Goal: Transaction & Acquisition: Purchase product/service

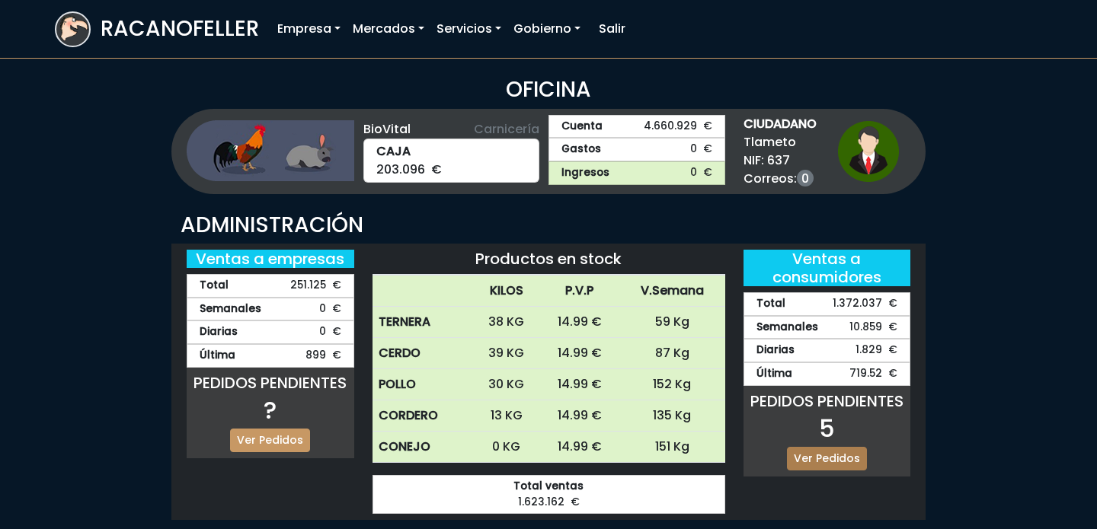
click at [830, 451] on link "Ver Pedidos" at bounding box center [827, 459] width 80 height 24
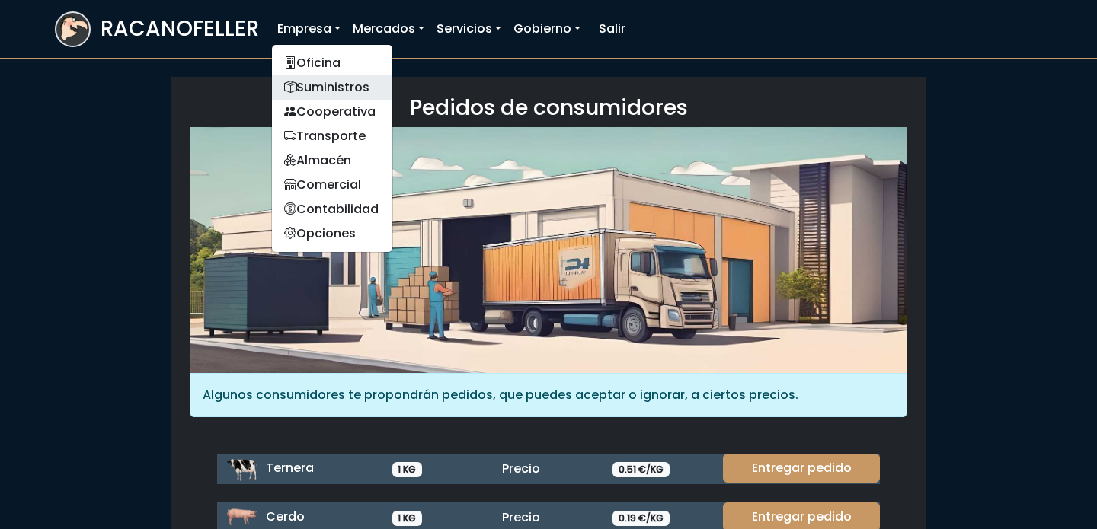
click at [326, 92] on link "Suministros" at bounding box center [332, 87] width 120 height 24
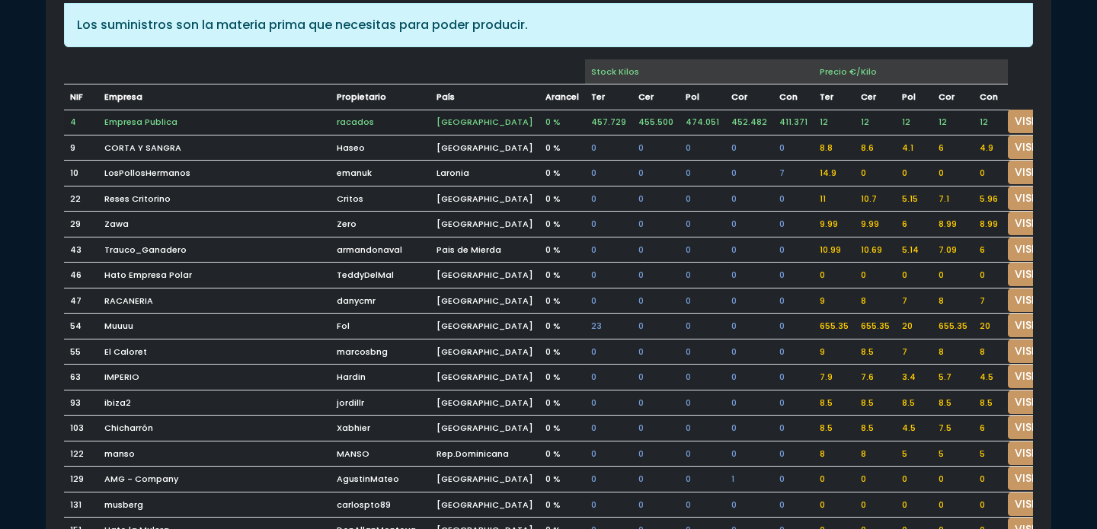
scroll to position [123, 0]
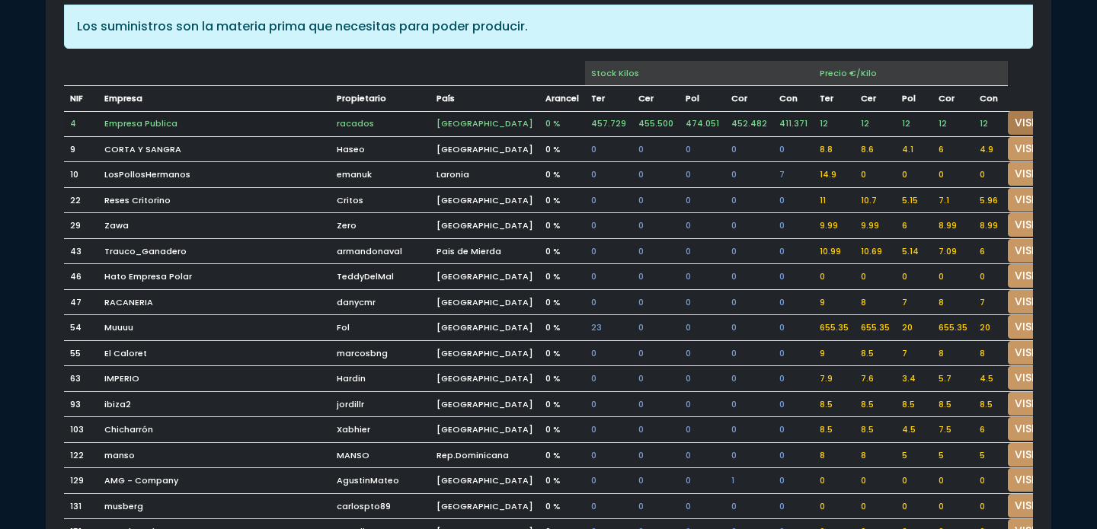
click at [1008, 122] on link "VISITAR" at bounding box center [1035, 123] width 55 height 24
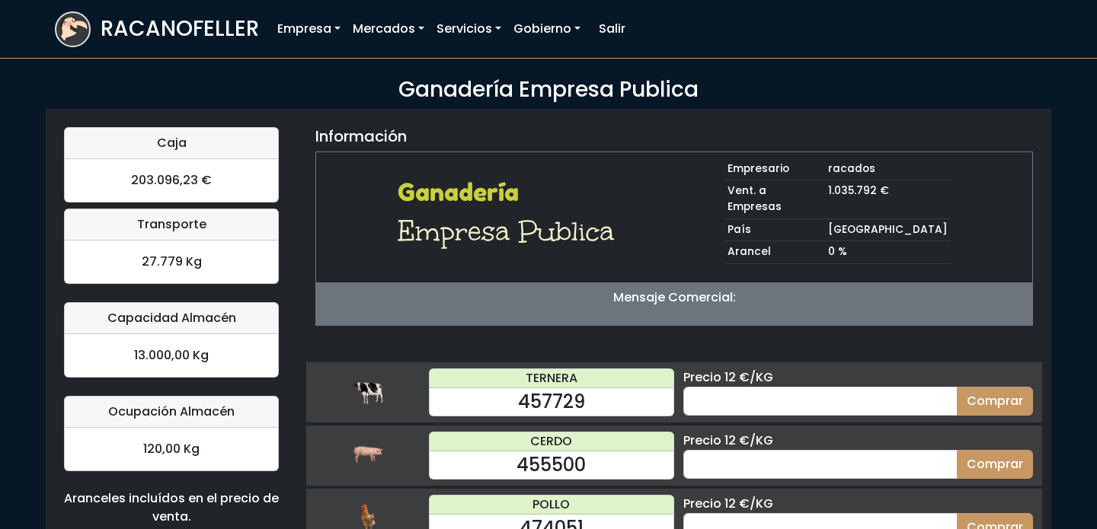
scroll to position [149, 0]
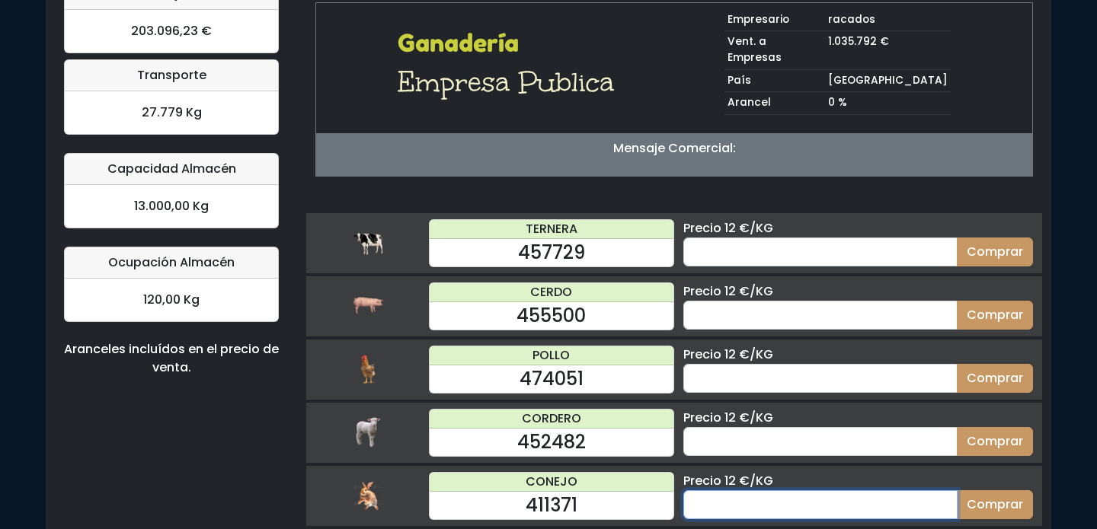
click at [825, 491] on input "number" at bounding box center [820, 505] width 274 height 29
type input "60"
click at [957, 491] on button "Comprar" at bounding box center [995, 505] width 76 height 29
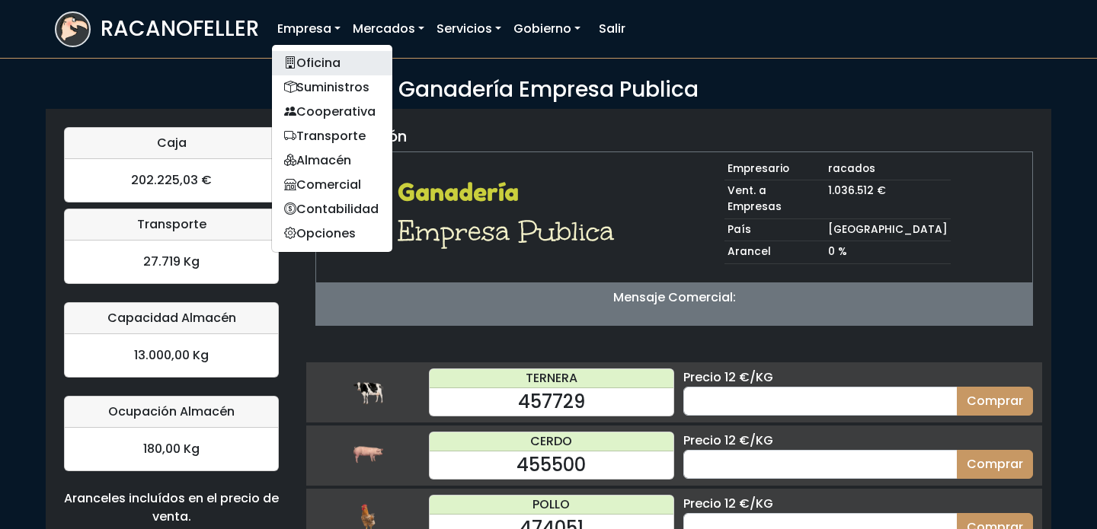
click at [306, 55] on link "Oficina" at bounding box center [332, 63] width 120 height 24
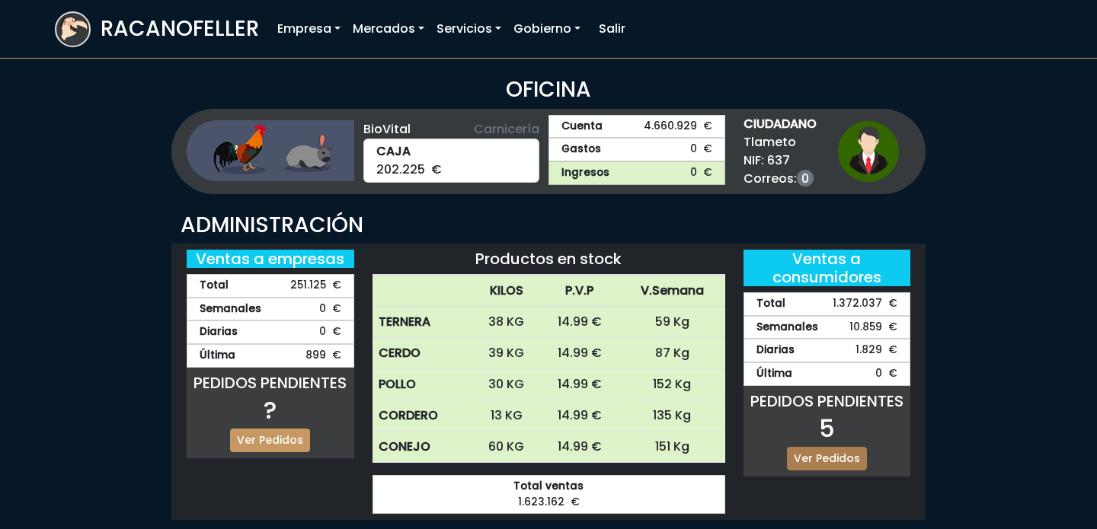
click at [826, 449] on link "Ver Pedidos" at bounding box center [827, 459] width 80 height 24
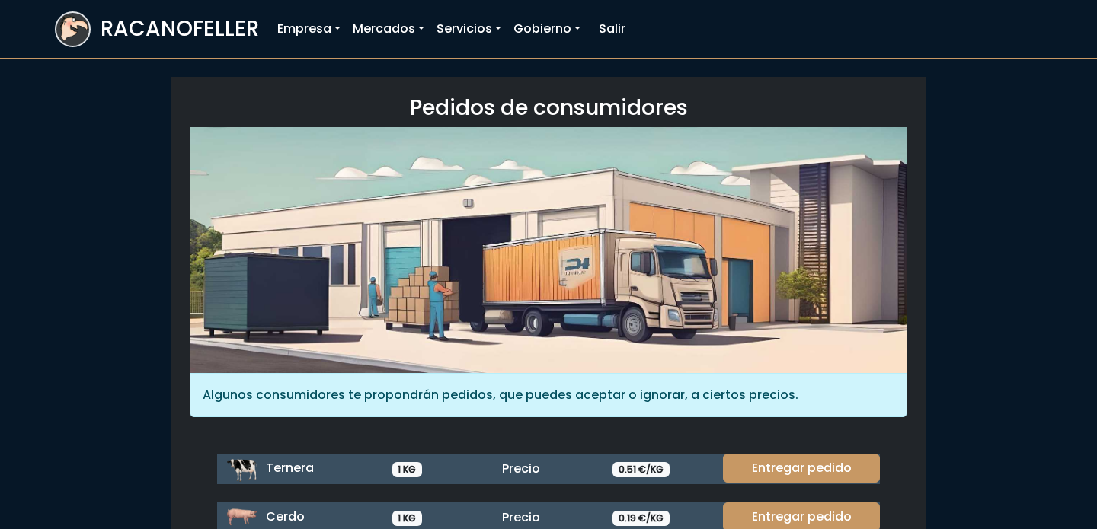
scroll to position [203, 0]
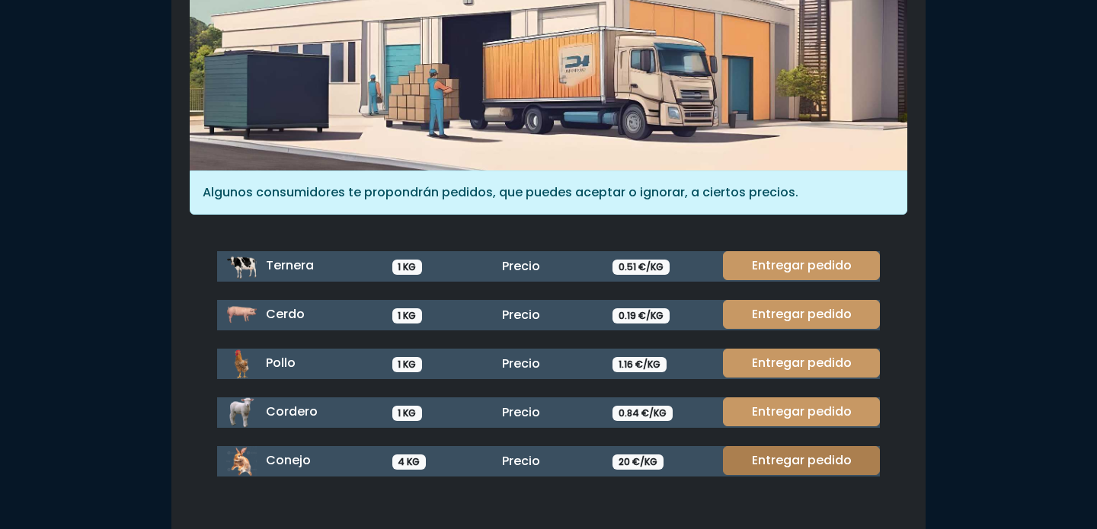
click at [811, 465] on link "Entregar pedido" at bounding box center [801, 460] width 157 height 29
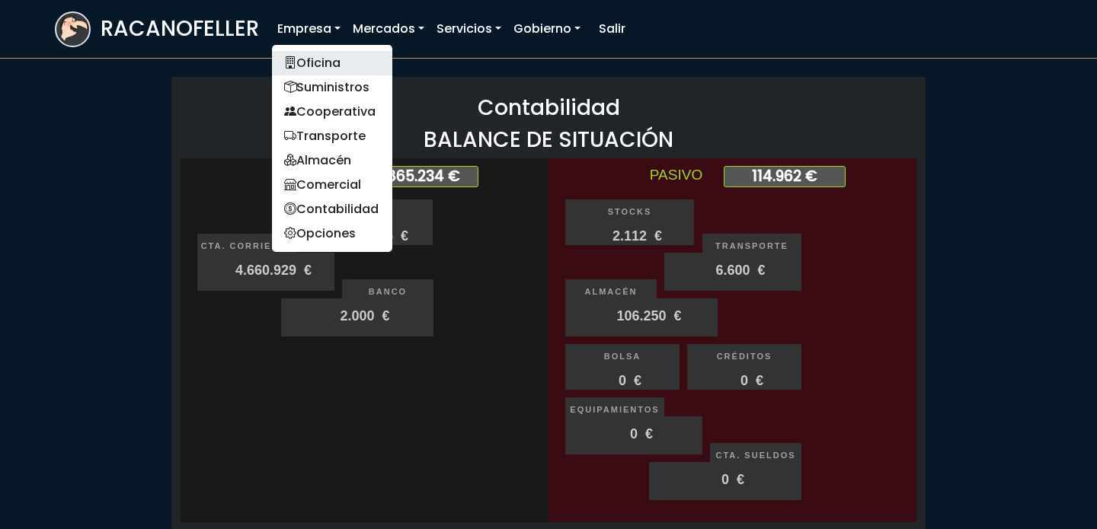
click at [305, 51] on link "Oficina" at bounding box center [332, 63] width 120 height 24
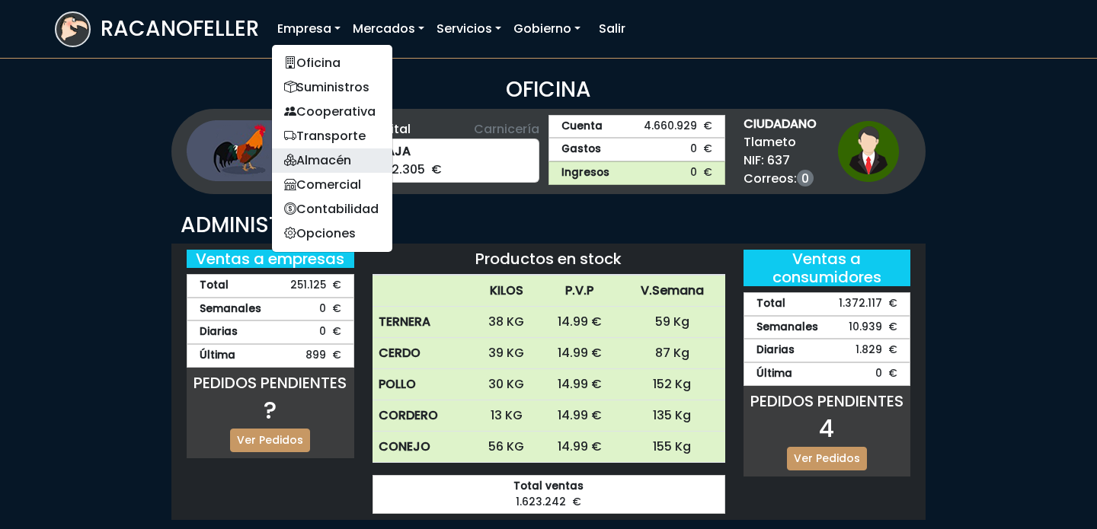
click at [335, 159] on link "Almacén" at bounding box center [332, 161] width 120 height 24
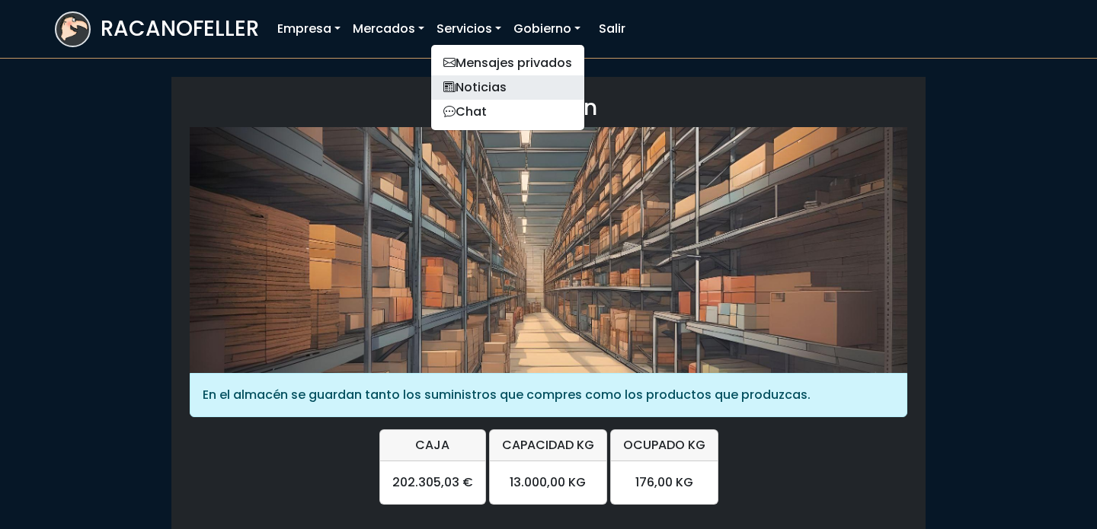
click at [481, 90] on link "Noticias" at bounding box center [507, 87] width 153 height 24
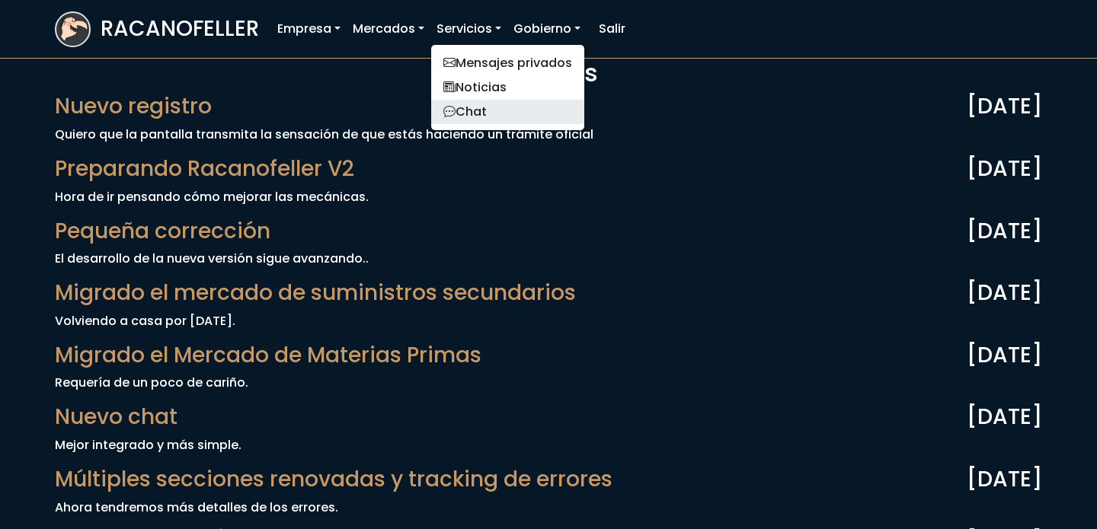
click at [470, 113] on link "Chat" at bounding box center [507, 112] width 153 height 24
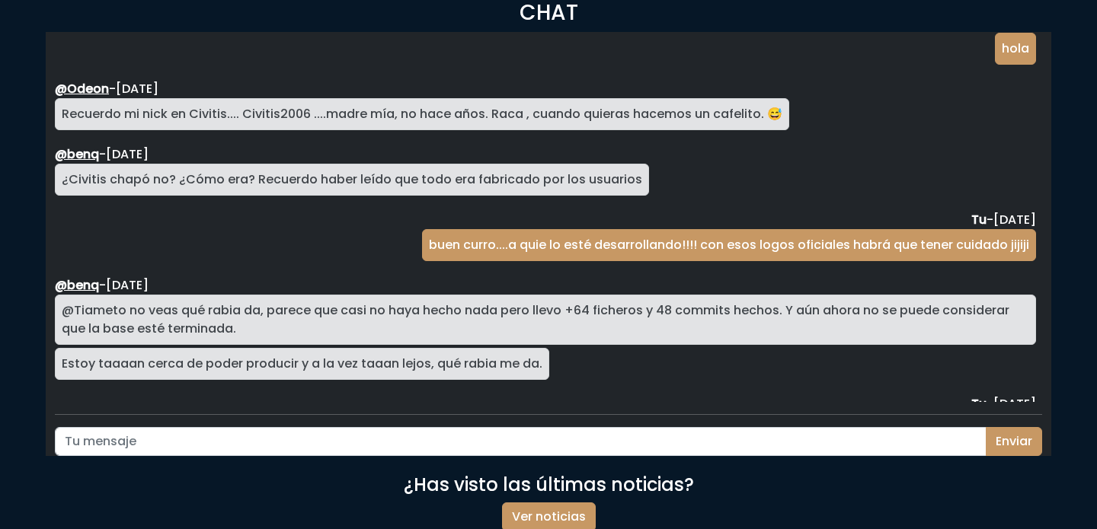
scroll to position [1866, 0]
